Goal: Task Accomplishment & Management: Manage account settings

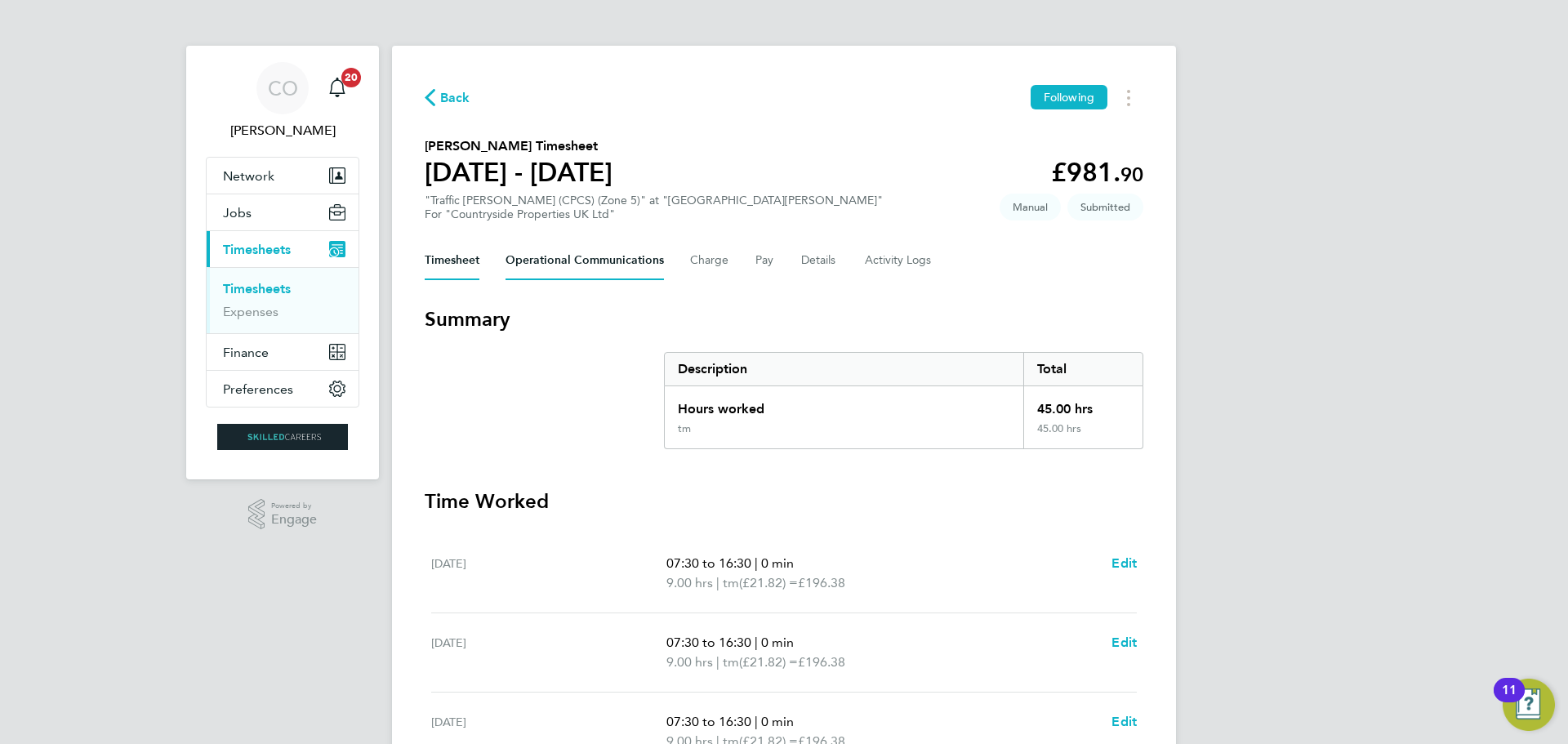
click at [602, 256] on Communications-tab "Operational Communications" at bounding box center [584, 260] width 158 height 39
click at [615, 267] on Communications-tab "Operational Communications" at bounding box center [584, 260] width 158 height 39
click at [554, 262] on Communications-tab "Operational Communications" at bounding box center [584, 260] width 158 height 39
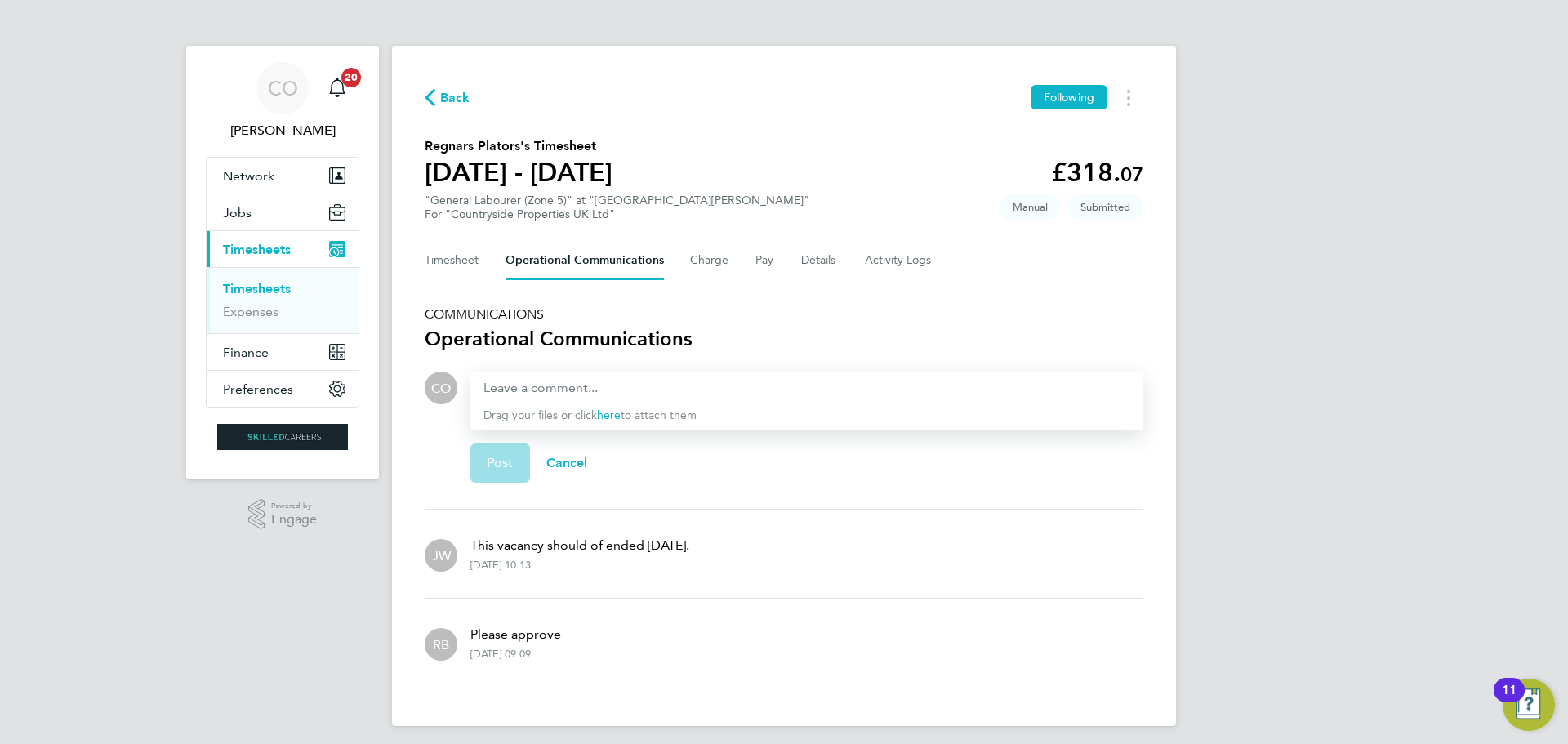
click at [446, 456] on div "CO" at bounding box center [440, 434] width 33 height 124
click at [731, 341] on h3 "Operational Communications" at bounding box center [783, 339] width 719 height 26
click at [444, 266] on button "Timesheet" at bounding box center [451, 260] width 55 height 39
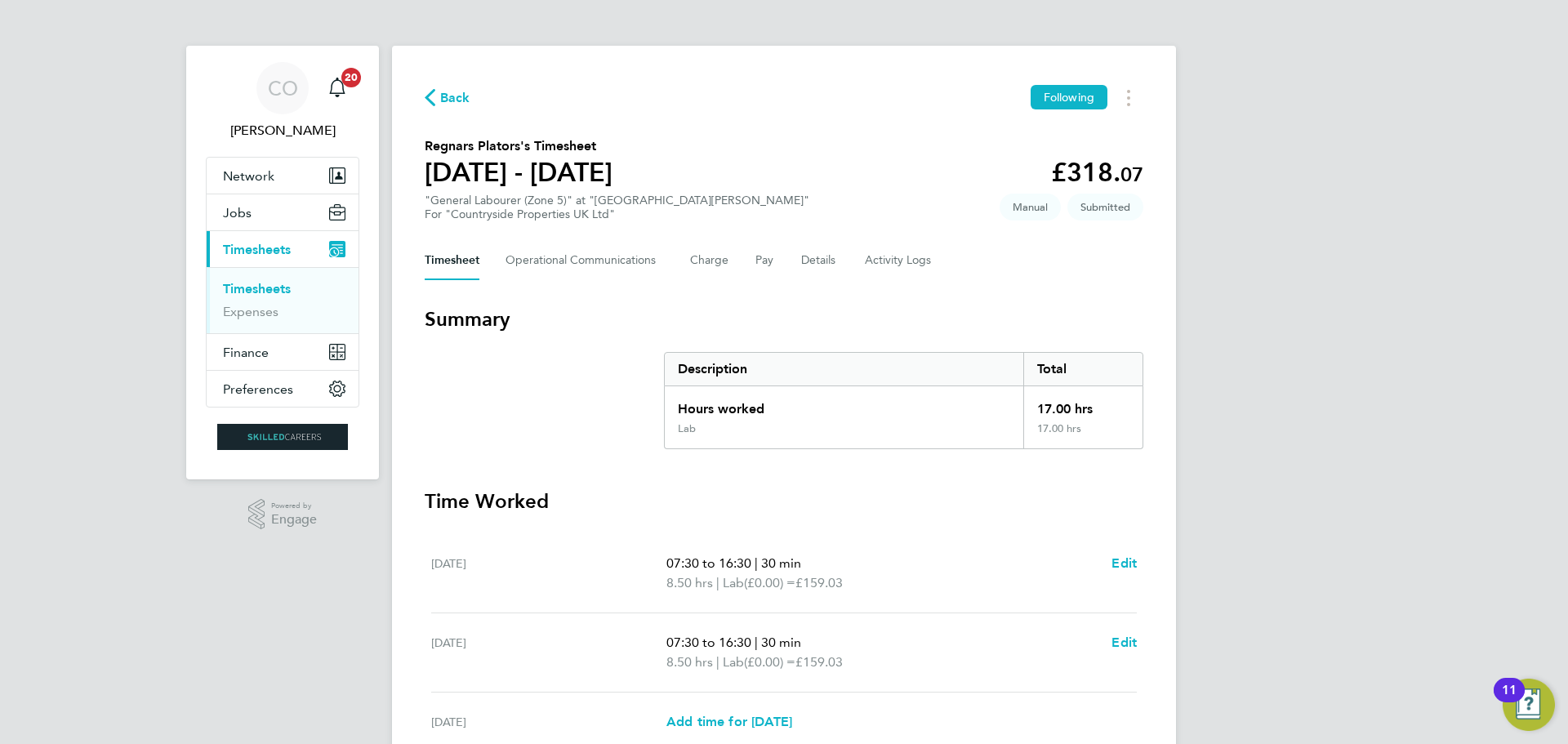
click at [266, 247] on span "Timesheets" at bounding box center [257, 249] width 68 height 16
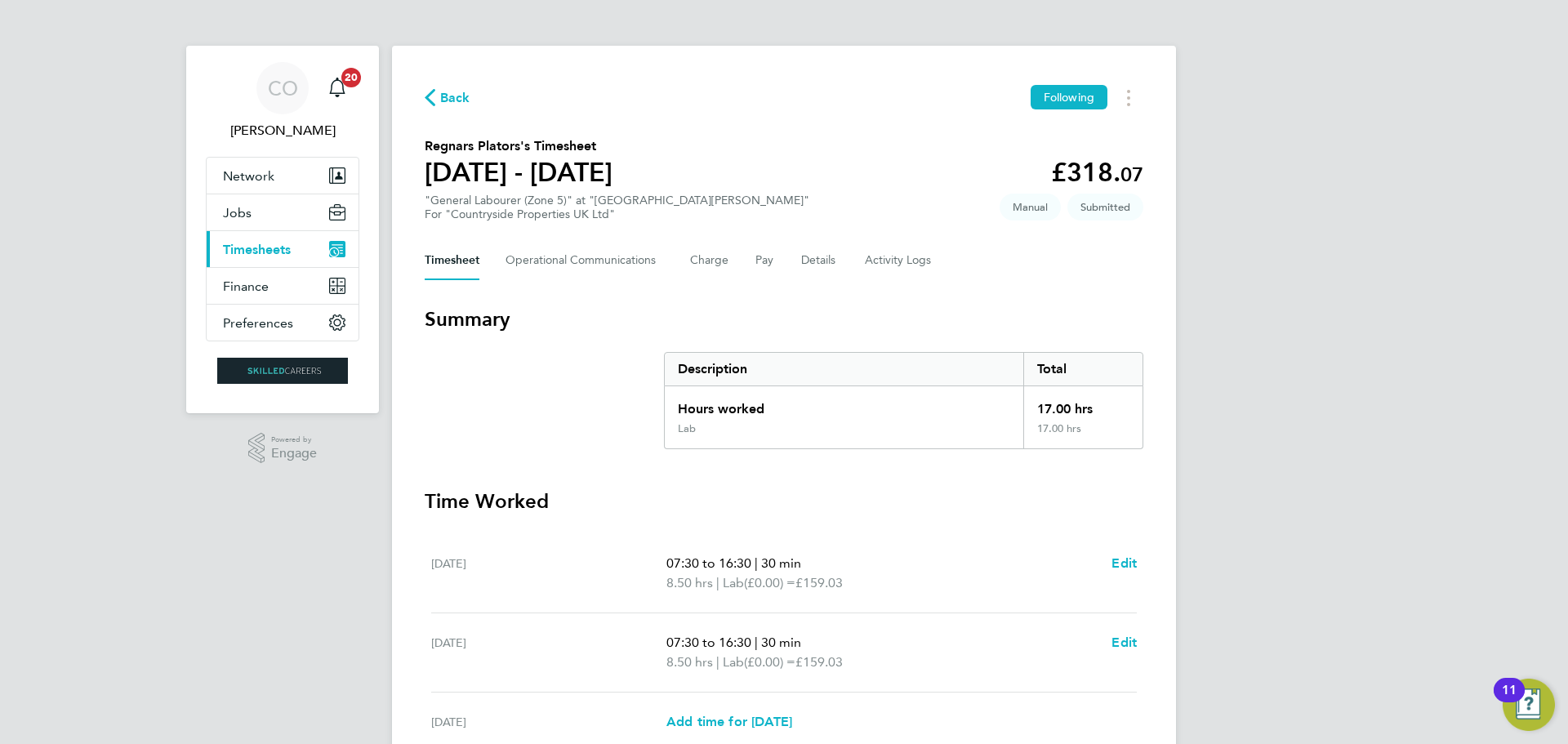
click at [269, 246] on span "Timesheets" at bounding box center [257, 249] width 68 height 16
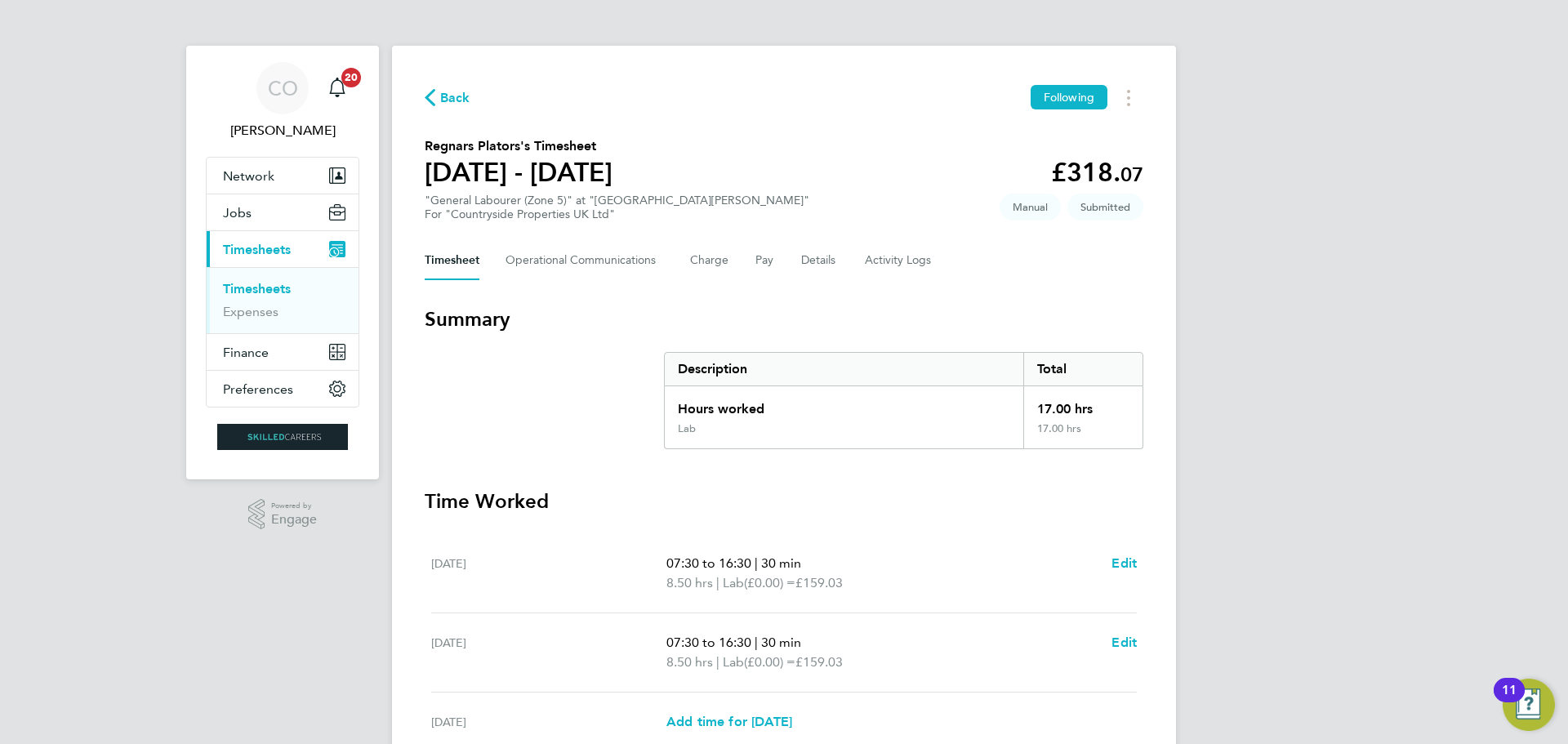
click at [240, 290] on link "Timesheets" at bounding box center [257, 289] width 68 height 16
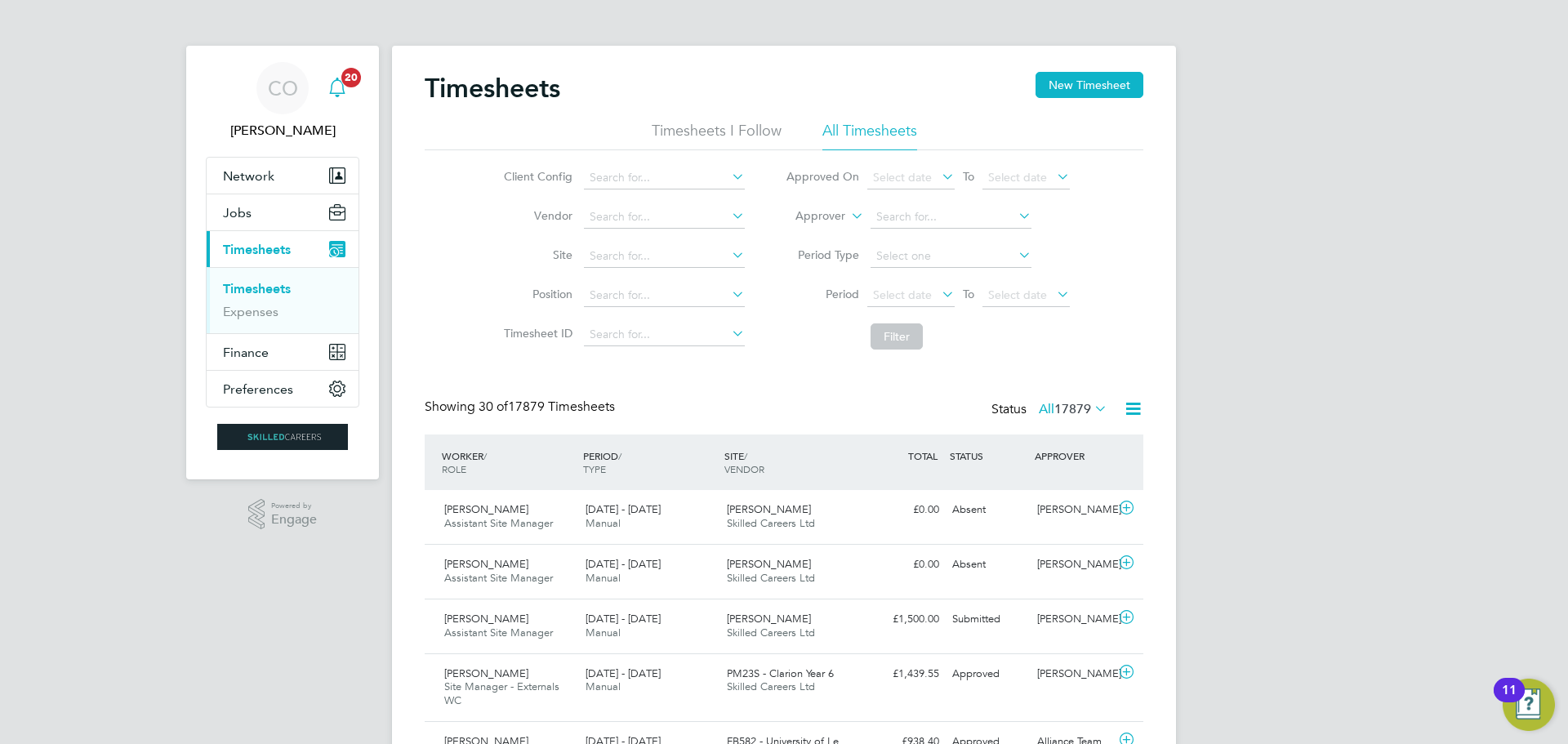
click at [335, 91] on icon "Main navigation" at bounding box center [337, 87] width 19 height 19
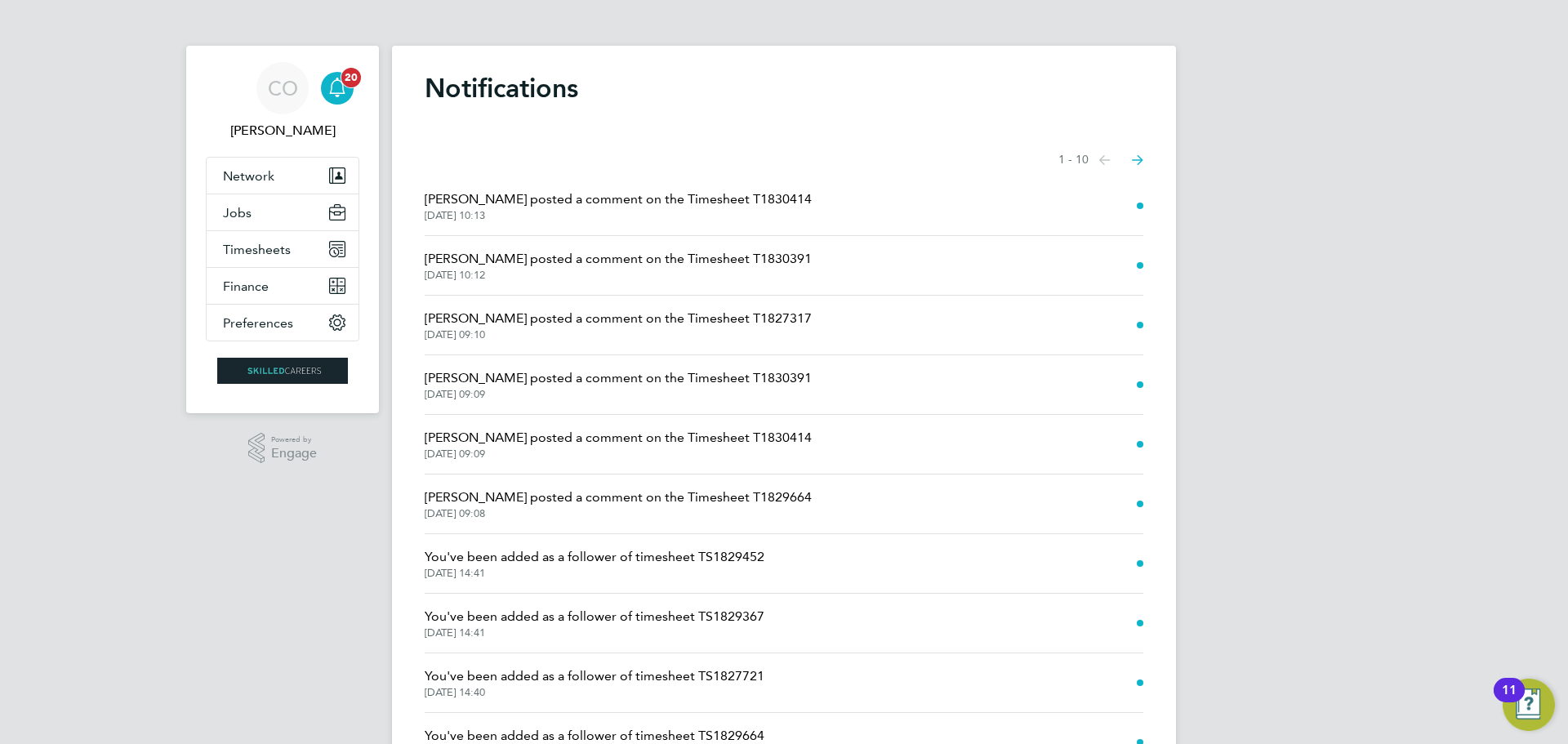
click at [335, 91] on icon "Main navigation" at bounding box center [337, 87] width 19 height 19
click at [263, 242] on span "Timesheets" at bounding box center [257, 249] width 68 height 16
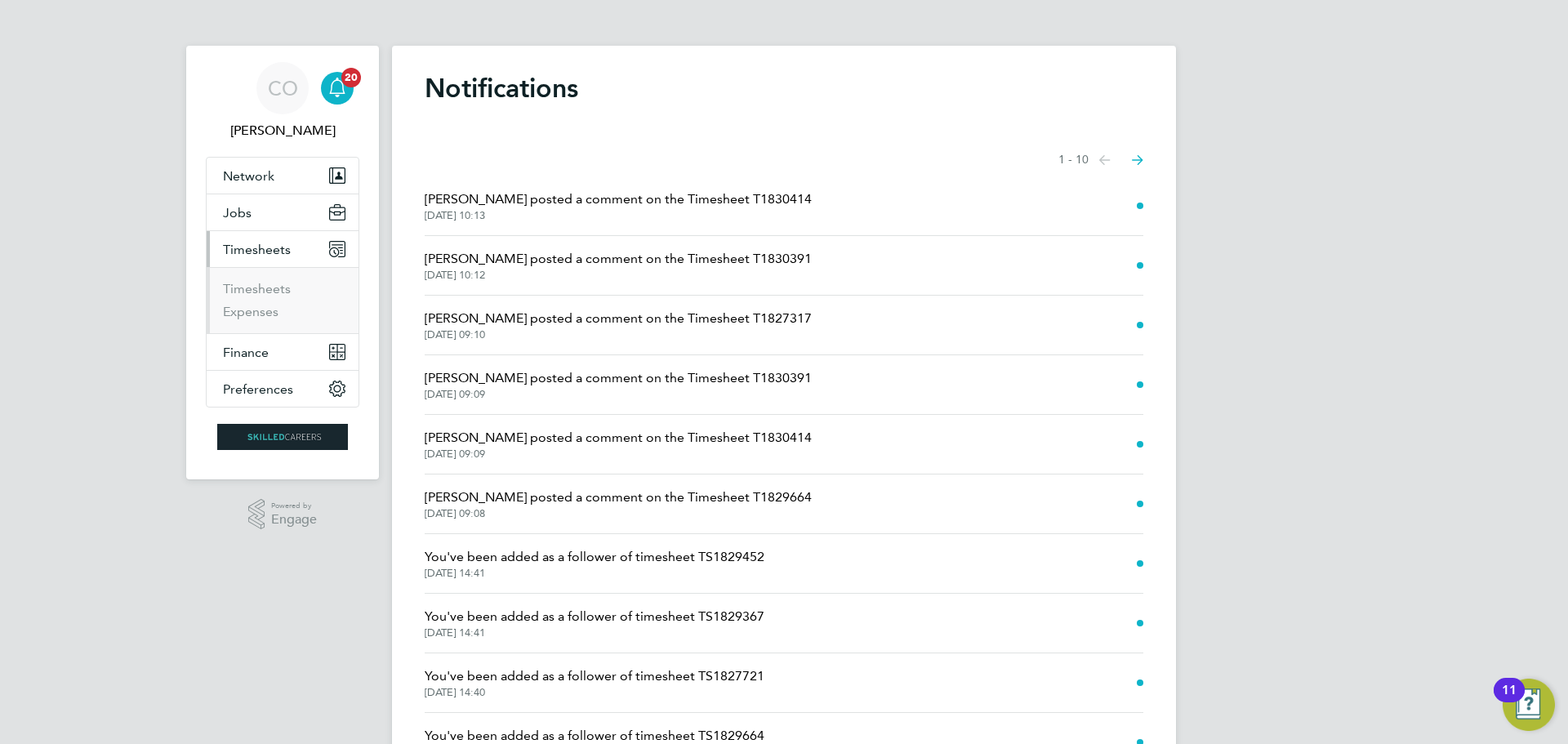
click at [252, 301] on li "Timesheets" at bounding box center [284, 292] width 122 height 23
click at [258, 291] on link "Timesheets" at bounding box center [257, 289] width 68 height 16
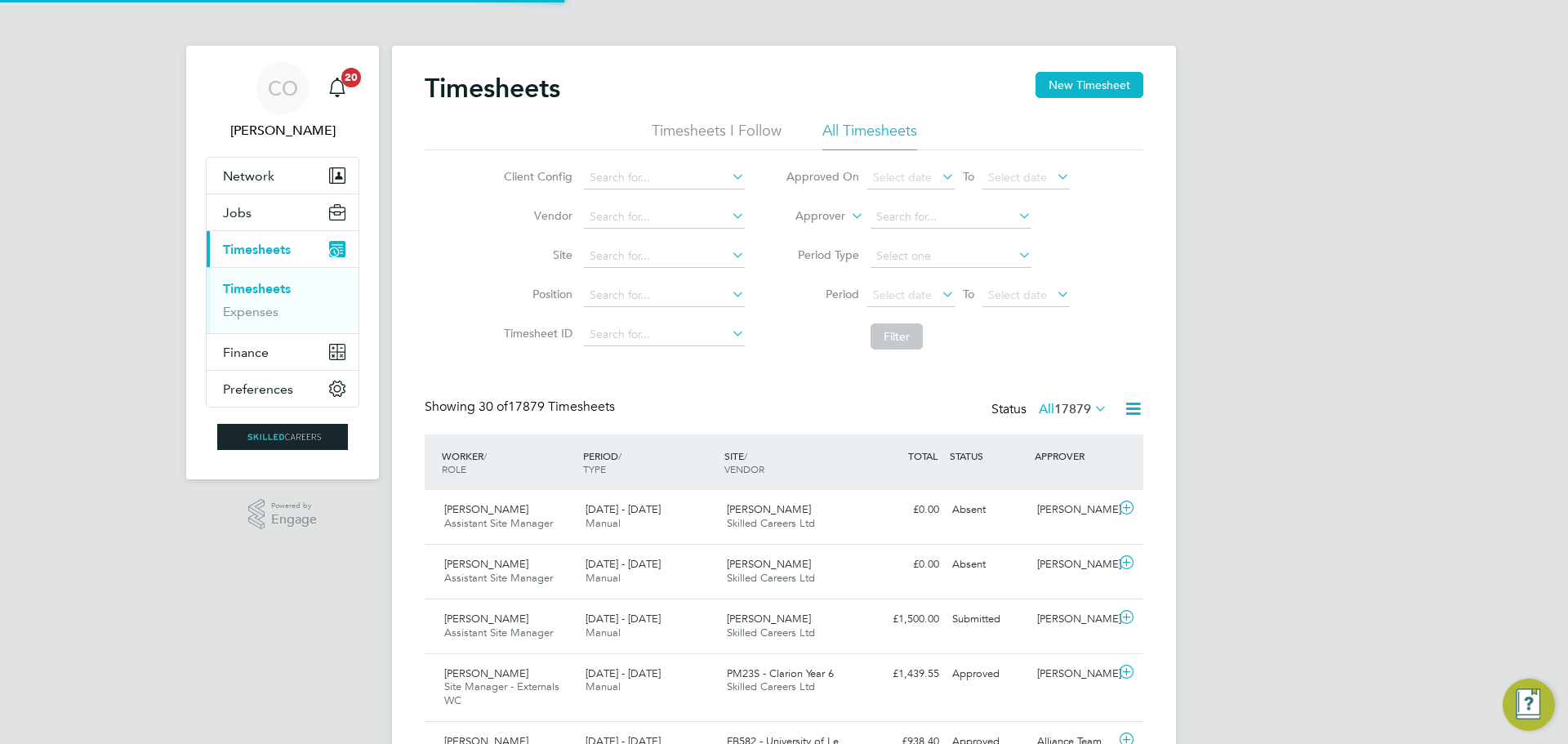
scroll to position [42, 142]
